Goal: Complete application form

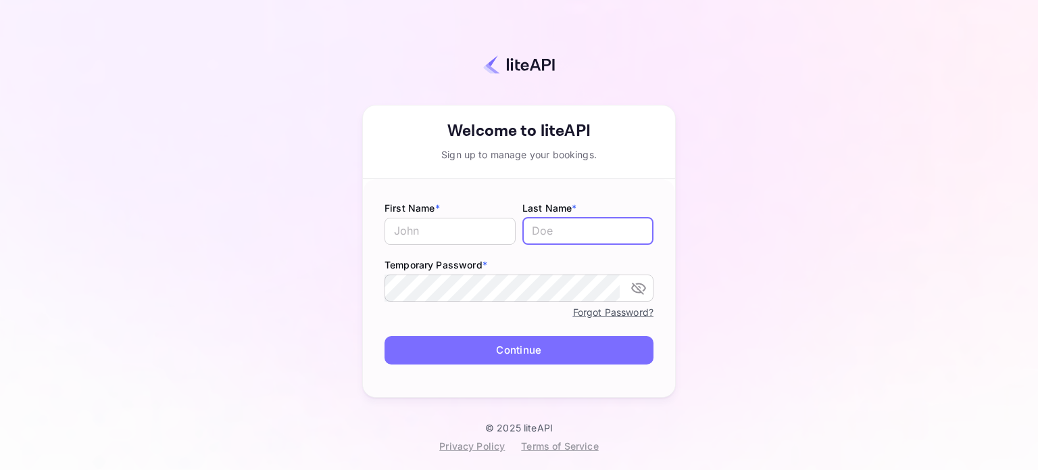
type input "[PERSON_NAME][EMAIL_ADDRESS][DOMAIN_NAME]"
click at [544, 349] on button "Continue" at bounding box center [519, 350] width 269 height 29
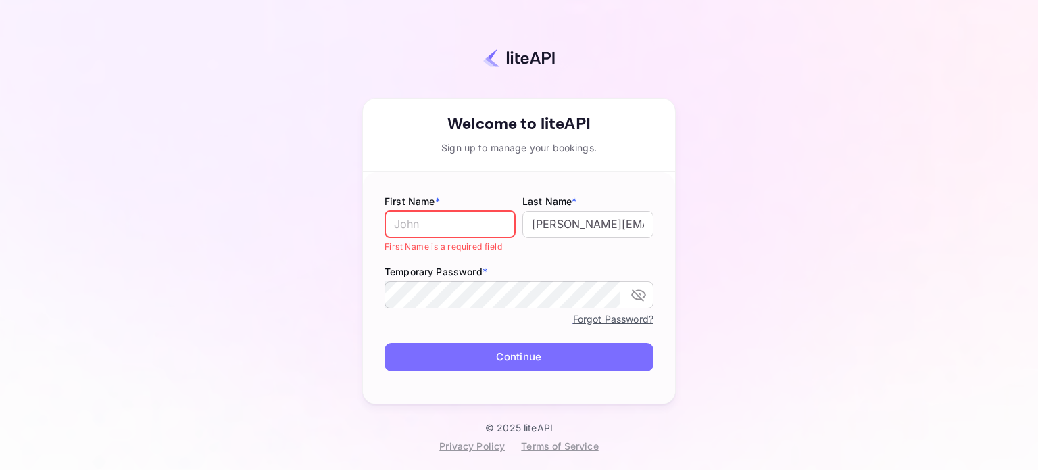
click at [473, 236] on input "text" at bounding box center [450, 224] width 131 height 27
click at [473, 225] on input "text" at bounding box center [450, 224] width 131 height 27
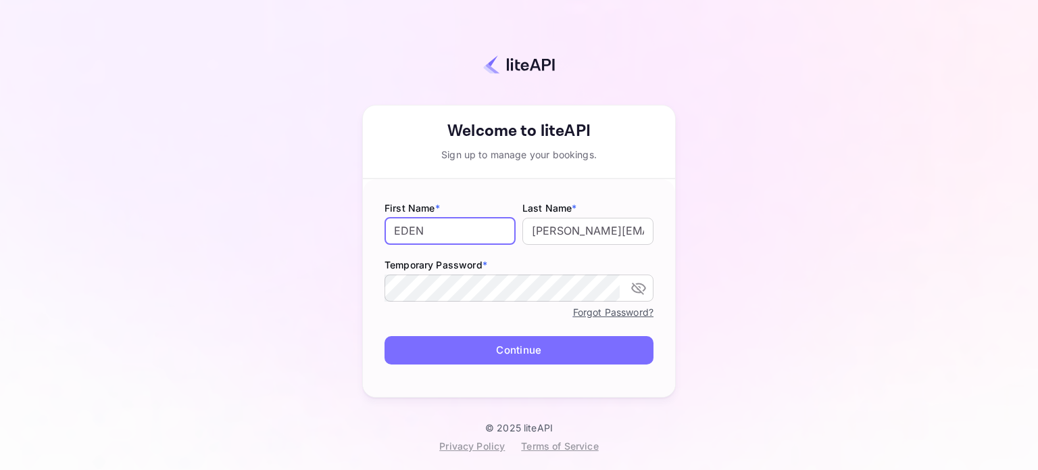
type input "EDEN"
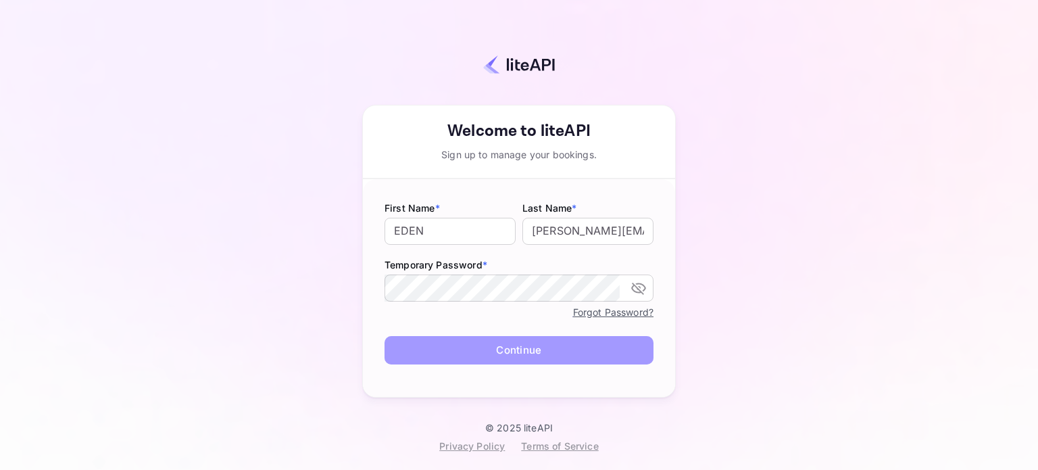
click at [587, 356] on button "Continue" at bounding box center [519, 350] width 269 height 29
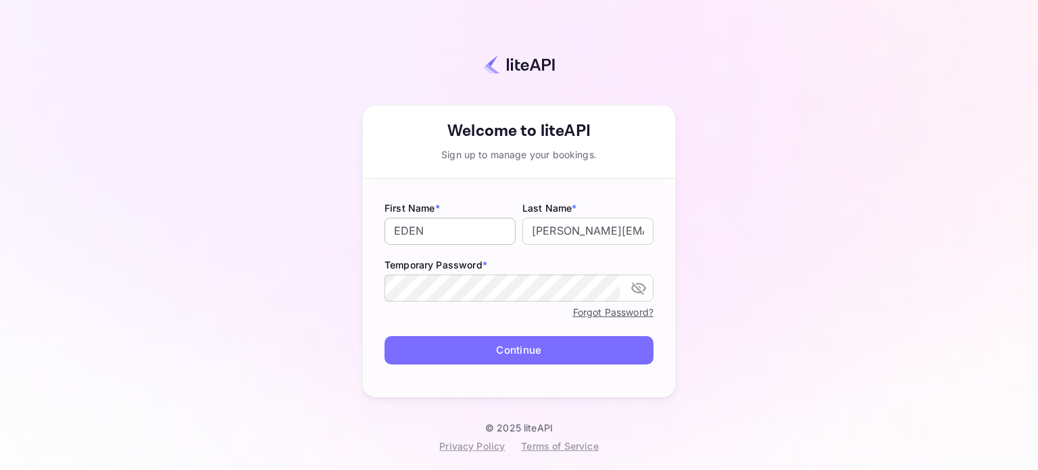
click at [480, 241] on input "EDEN" at bounding box center [450, 231] width 131 height 27
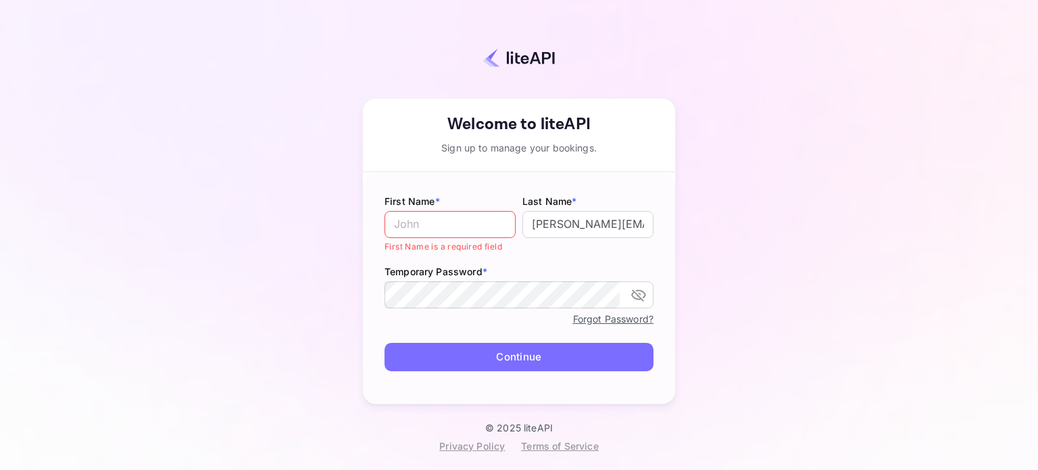
click at [440, 208] on div "First Name * ​ First Name is a required field" at bounding box center [450, 223] width 131 height 59
click at [452, 220] on input "text" at bounding box center [450, 224] width 131 height 27
click at [617, 229] on input "[PERSON_NAME][EMAIL_ADDRESS][DOMAIN_NAME]" at bounding box center [588, 224] width 131 height 27
